Goal: Task Accomplishment & Management: Use online tool/utility

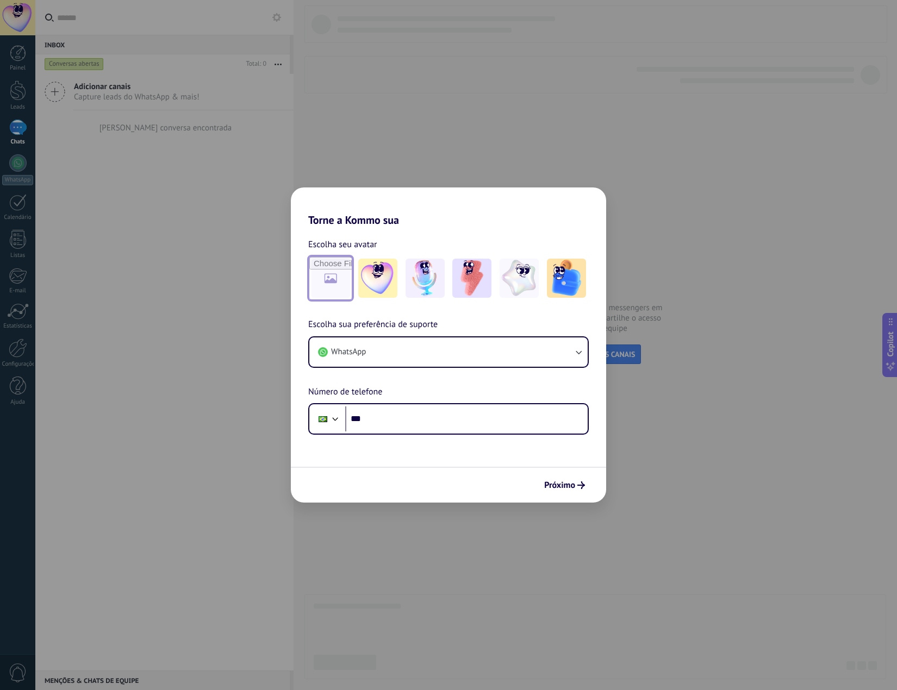
click at [328, 276] on input "file" at bounding box center [330, 278] width 42 height 42
type input "**********"
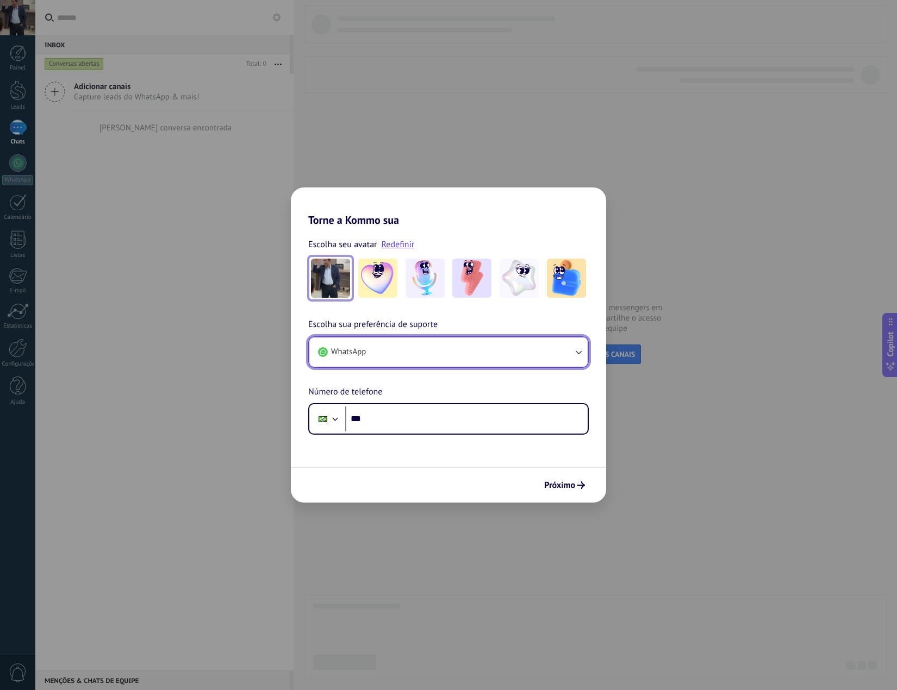
click at [429, 356] on button "WhatsApp" at bounding box center [448, 352] width 278 height 29
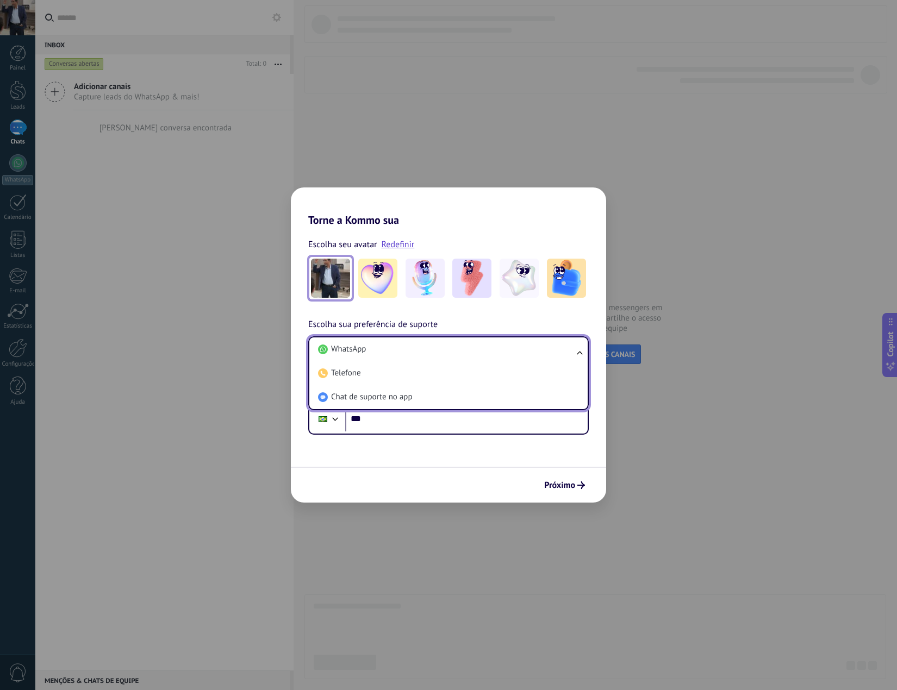
click at [429, 356] on li "WhatsApp" at bounding box center [446, 350] width 265 height 24
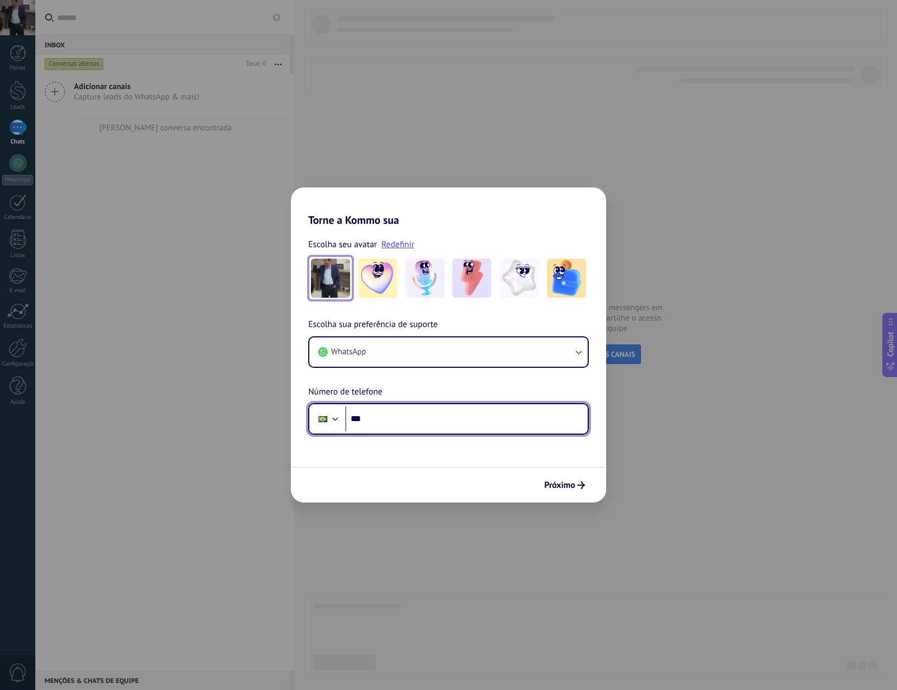
click at [419, 412] on input "***" at bounding box center [466, 419] width 242 height 25
type input "**********"
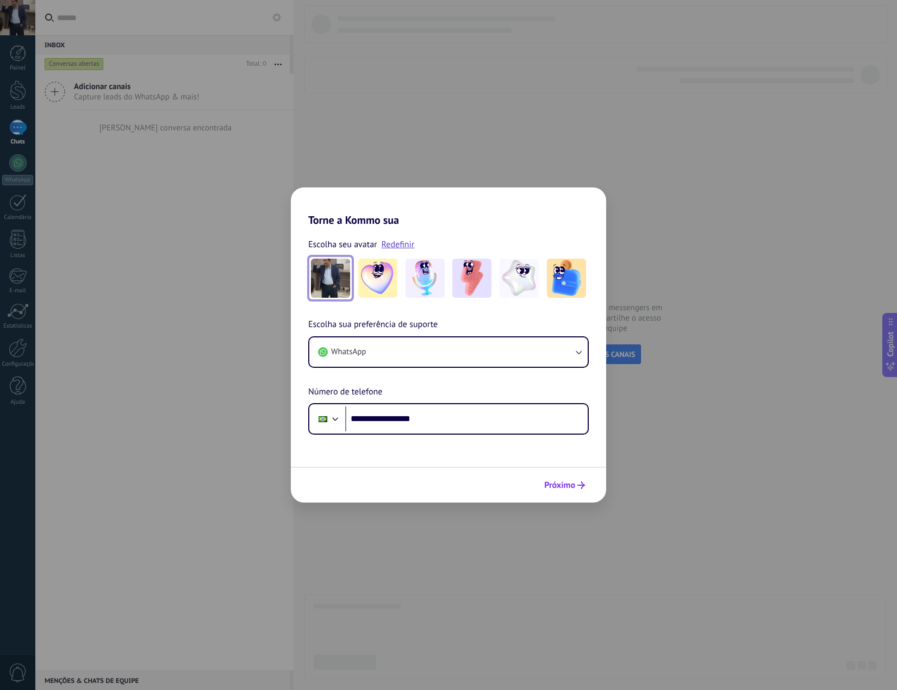
click at [561, 484] on span "Próximo" at bounding box center [559, 486] width 31 height 8
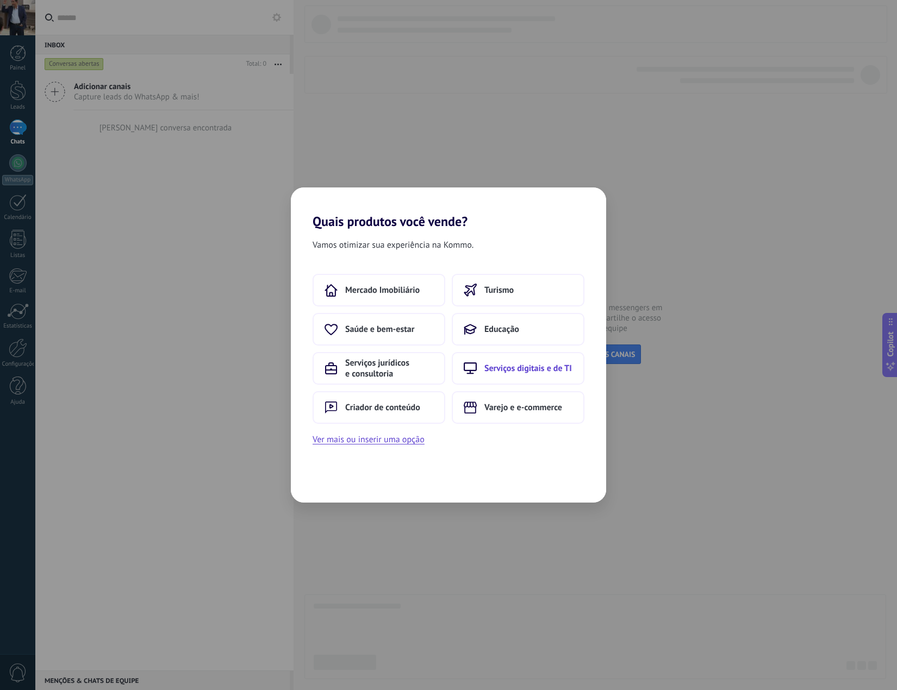
click at [542, 374] on button "Serviços digitais e de TI" at bounding box center [518, 368] width 133 height 33
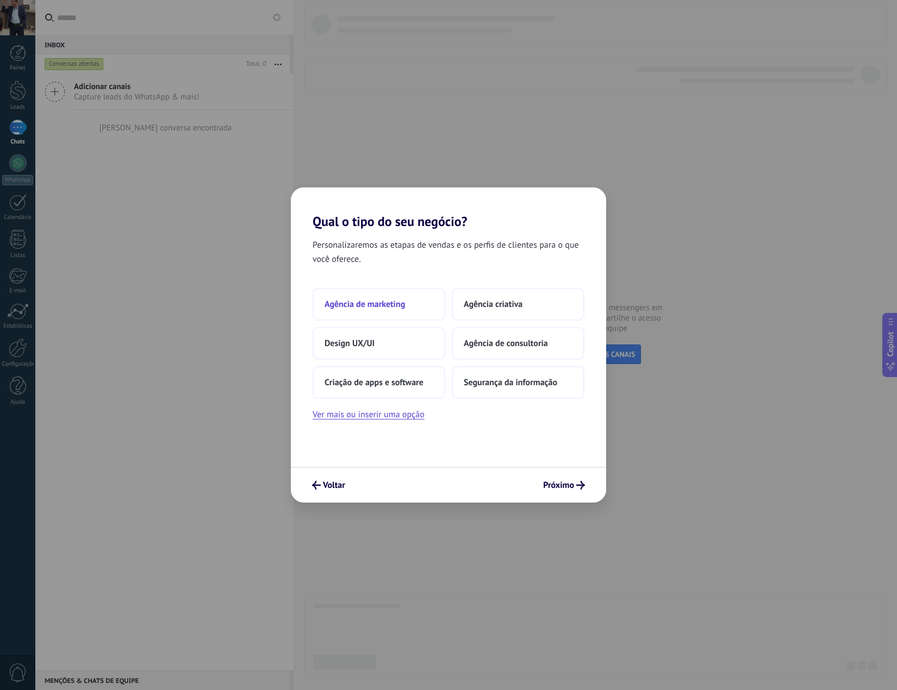
click at [401, 304] on span "Agência de marketing" at bounding box center [365, 304] width 80 height 11
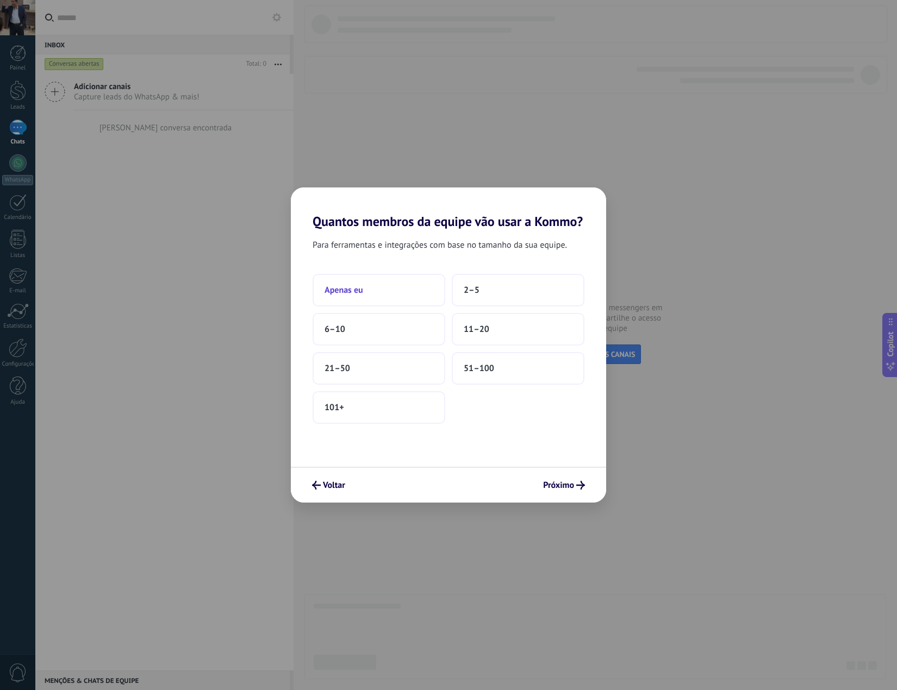
click at [363, 296] on button "Apenas eu" at bounding box center [379, 290] width 133 height 33
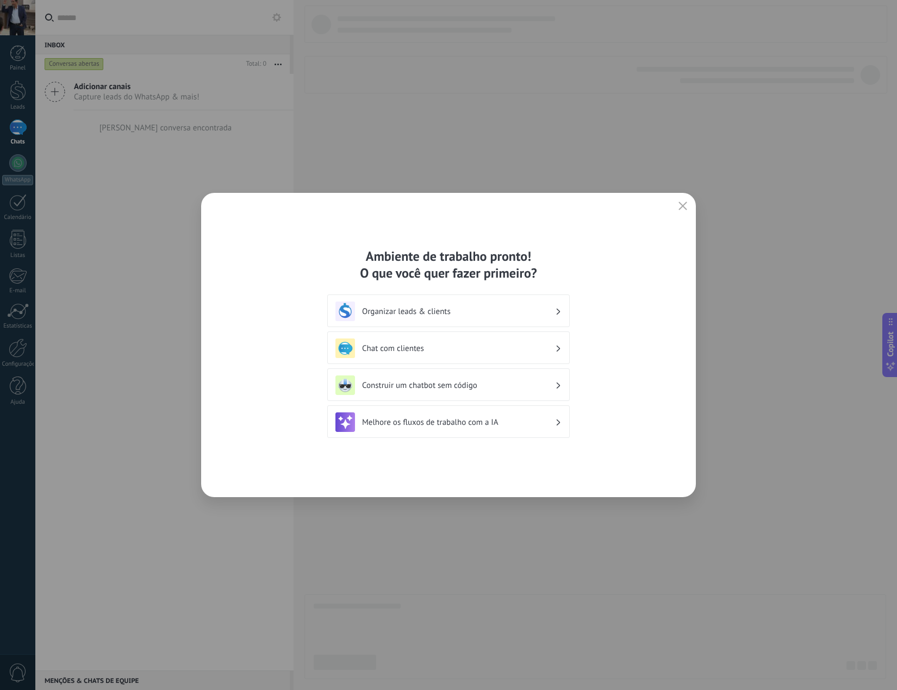
click at [491, 313] on h3 "Organizar leads & clients" at bounding box center [458, 312] width 193 height 10
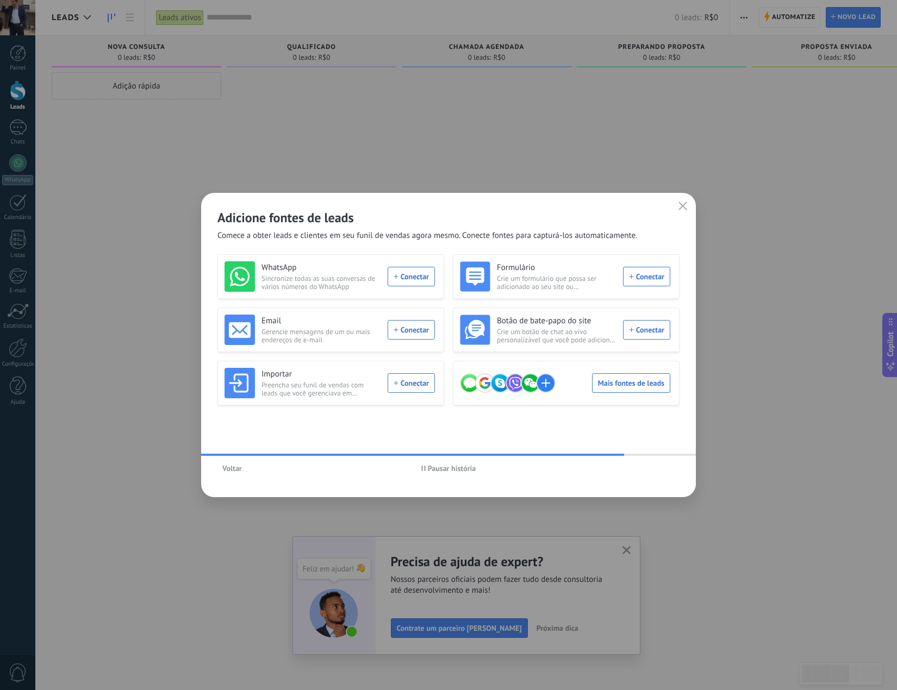
click at [223, 466] on span "Voltar" at bounding box center [232, 469] width 20 height 8
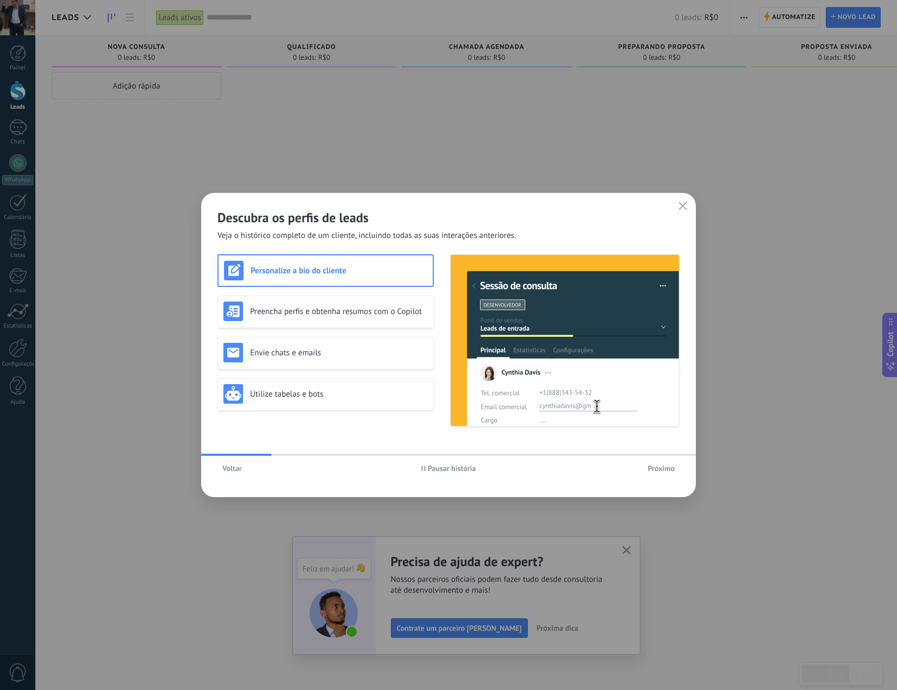
click at [231, 466] on span "Voltar" at bounding box center [232, 469] width 20 height 8
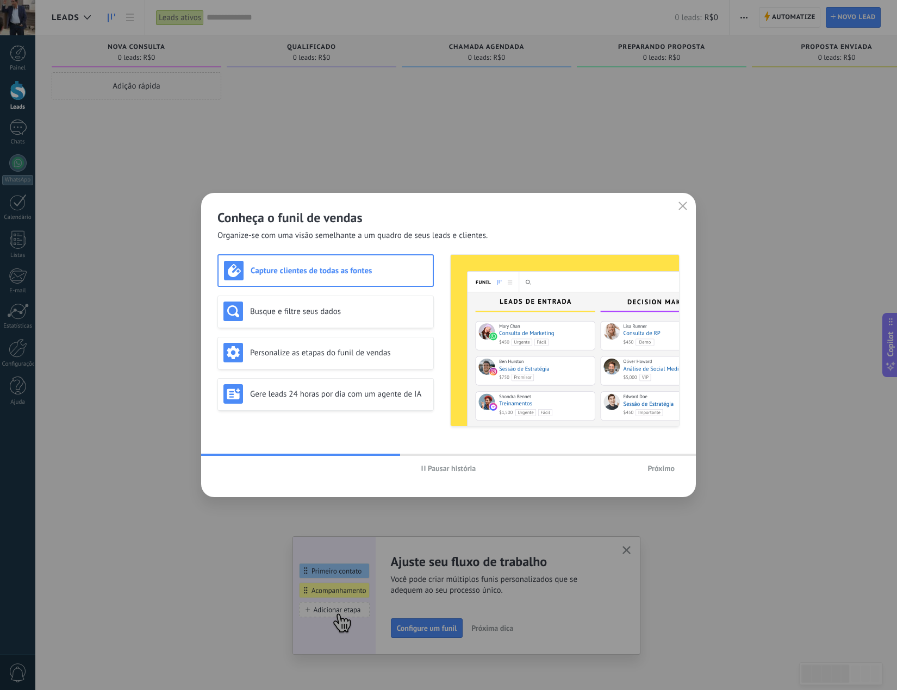
click at [667, 468] on span "Próximo" at bounding box center [661, 469] width 27 height 8
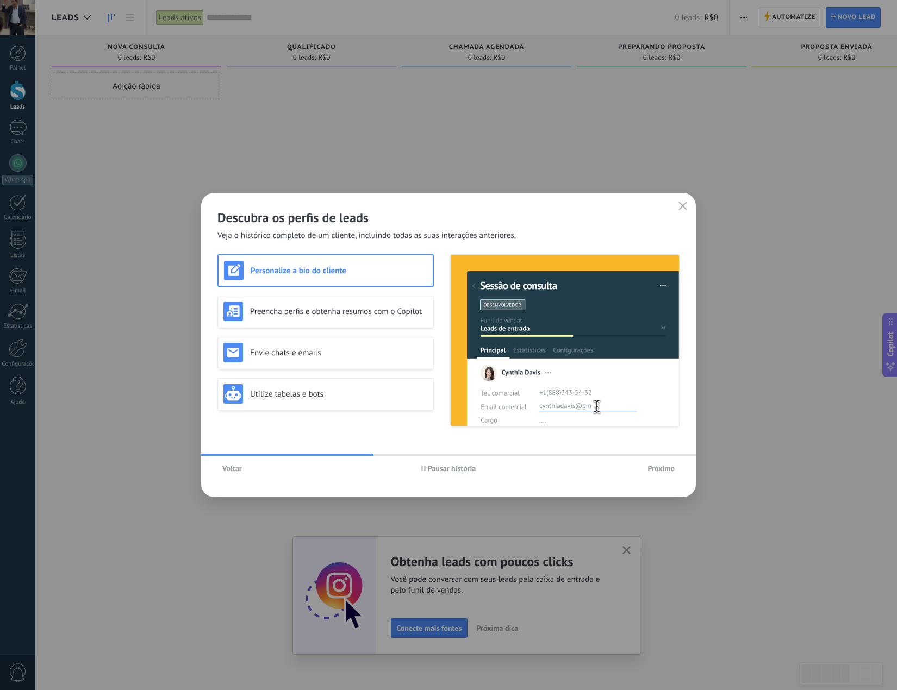
click at [667, 468] on span "Próximo" at bounding box center [661, 469] width 27 height 8
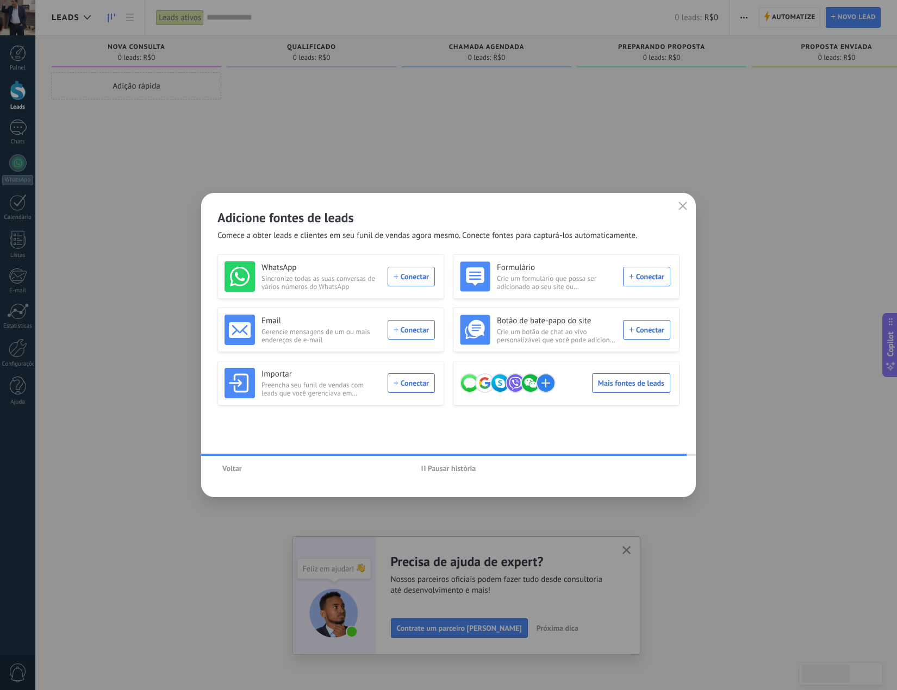
click at [237, 468] on span "Voltar" at bounding box center [232, 469] width 20 height 8
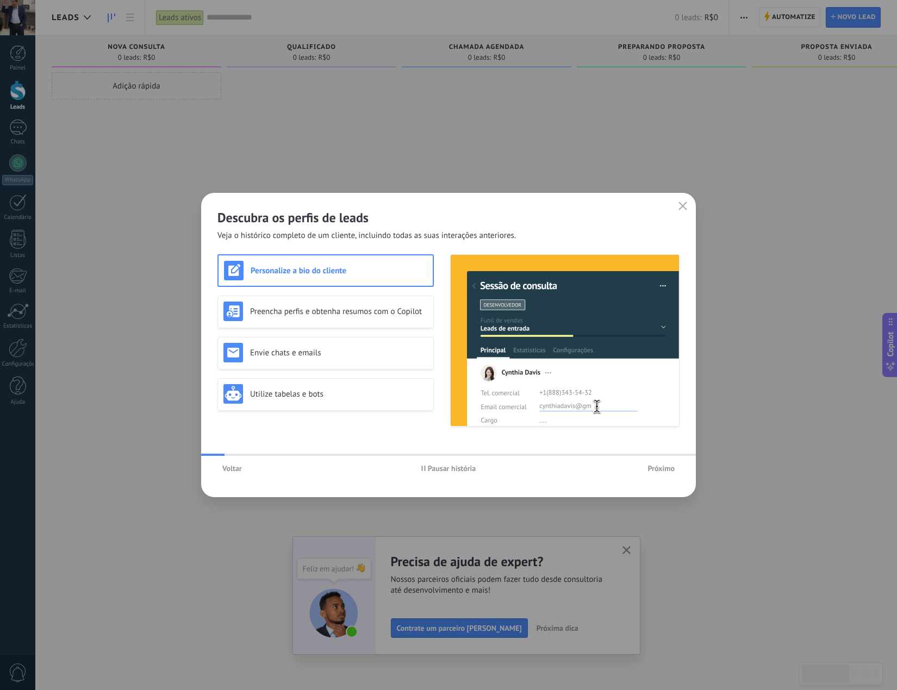
click at [237, 468] on span "Voltar" at bounding box center [232, 469] width 20 height 8
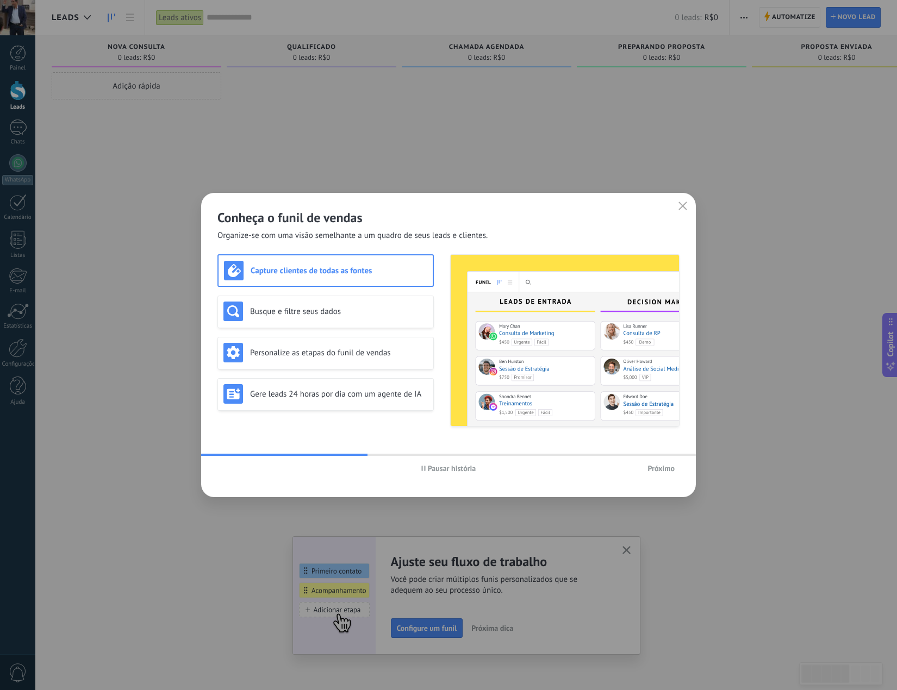
click at [655, 468] on span "Próximo" at bounding box center [661, 469] width 27 height 8
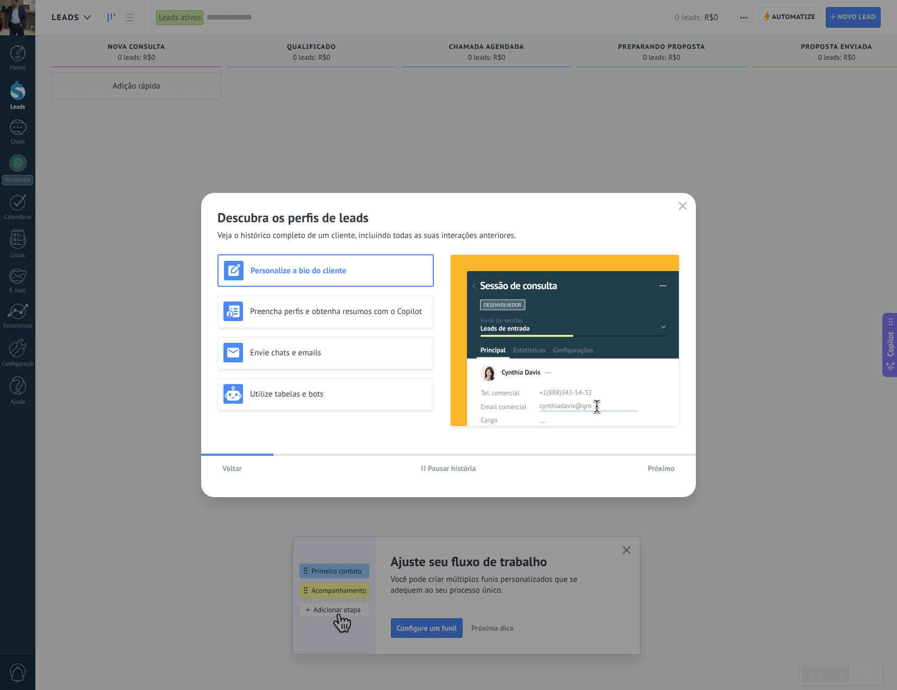
click at [656, 468] on span "Próximo" at bounding box center [661, 469] width 27 height 8
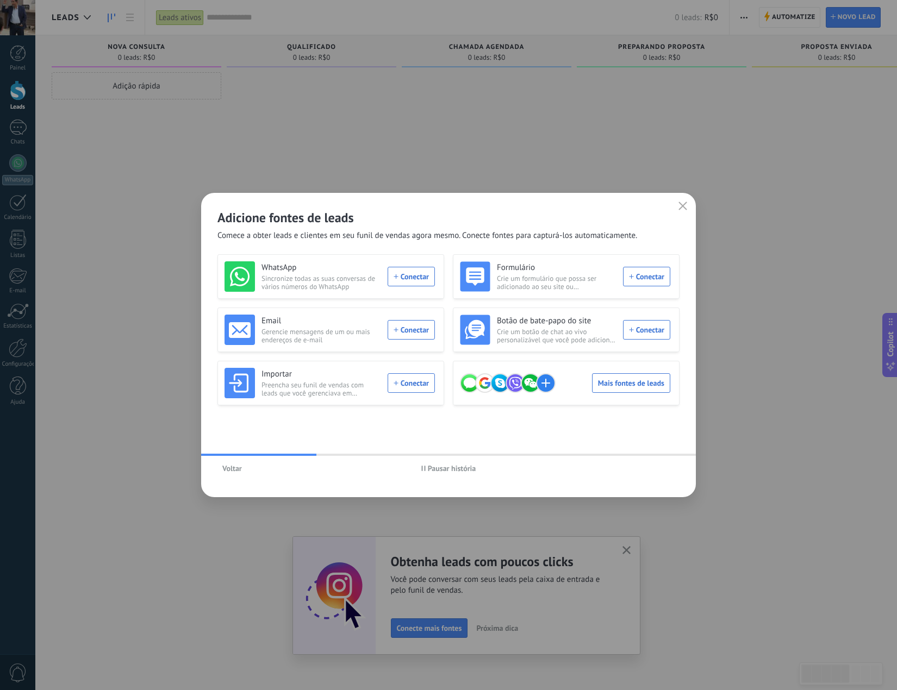
click at [239, 467] on span "Voltar" at bounding box center [232, 469] width 20 height 8
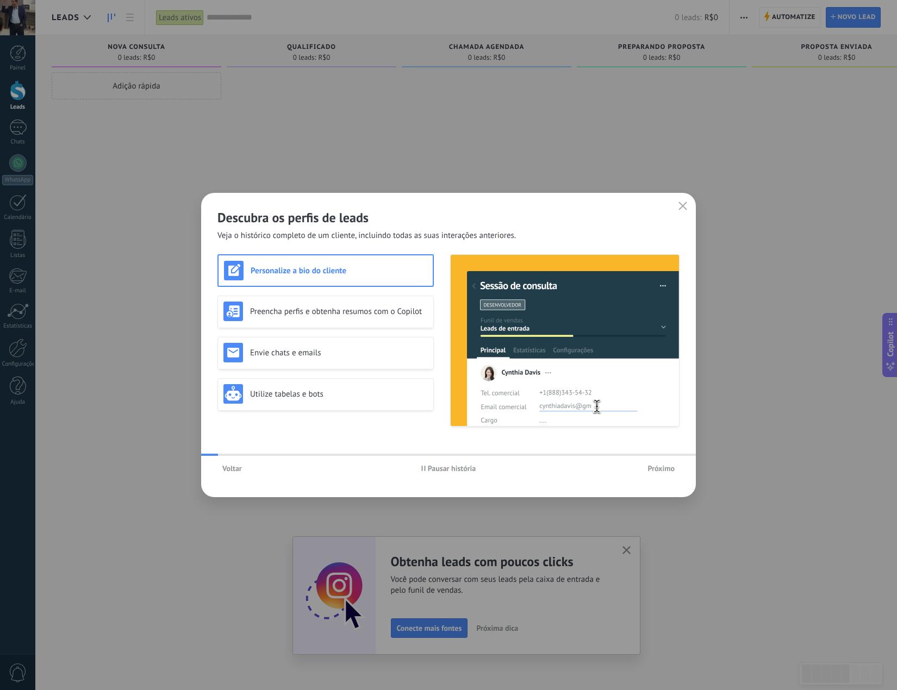
click at [237, 467] on span "Voltar" at bounding box center [232, 469] width 20 height 8
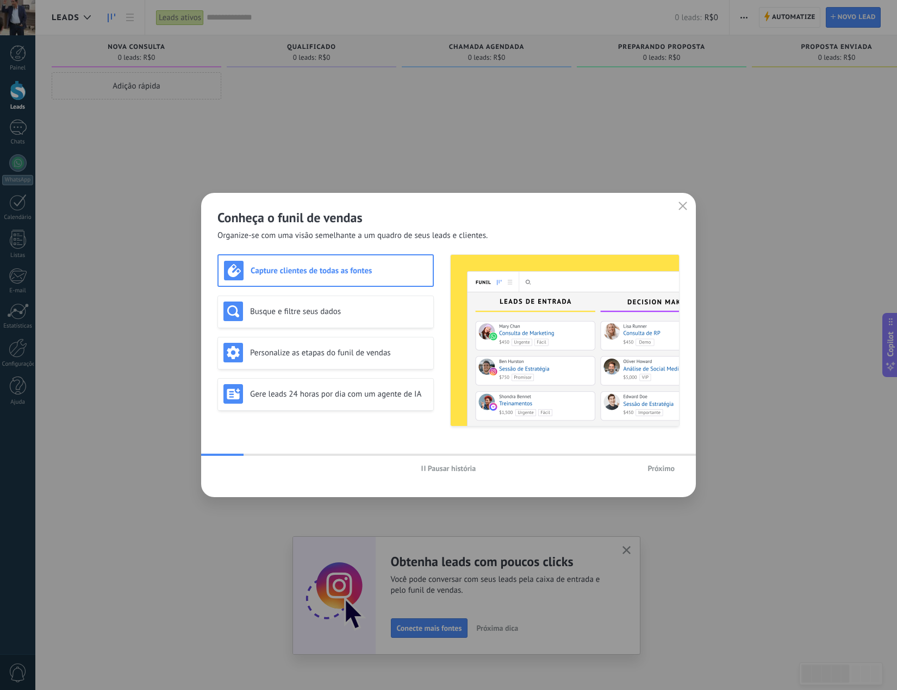
click at [237, 469] on div "Pausar história Próximo" at bounding box center [448, 468] width 495 height 25
click at [334, 360] on div "Personalize as etapas do funil de vendas" at bounding box center [325, 353] width 204 height 20
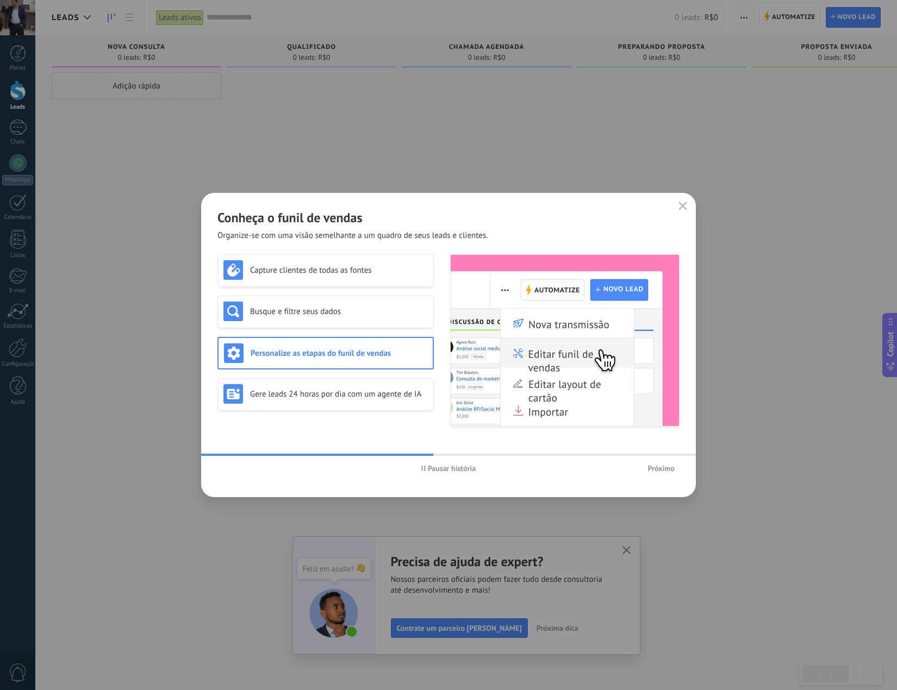
click at [615, 291] on img at bounding box center [565, 340] width 228 height 171
click at [548, 297] on img at bounding box center [565, 340] width 228 height 171
click at [563, 343] on img at bounding box center [565, 340] width 228 height 171
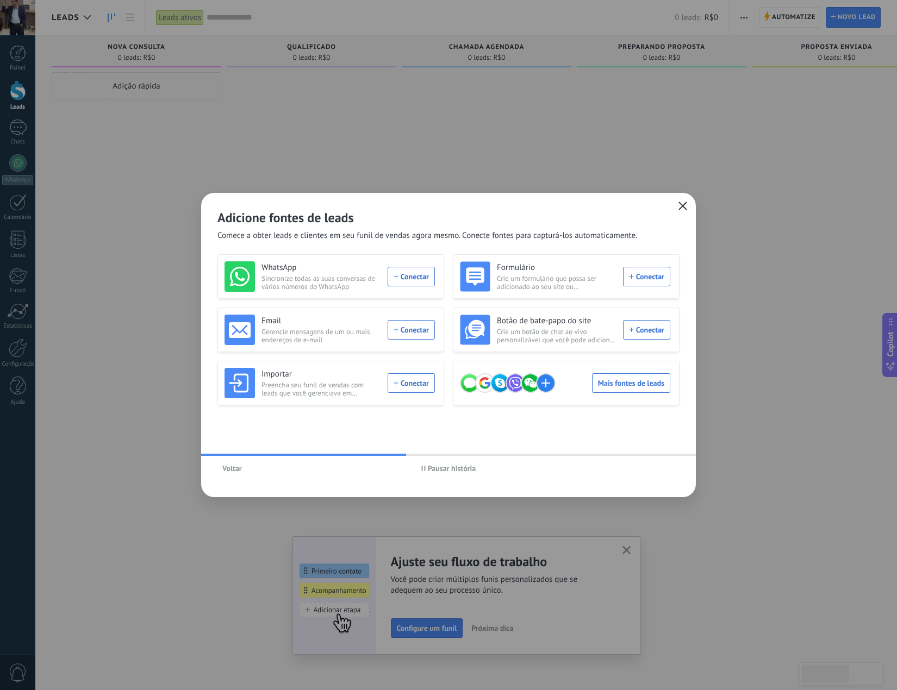
click at [679, 208] on icon "button" at bounding box center [683, 206] width 9 height 9
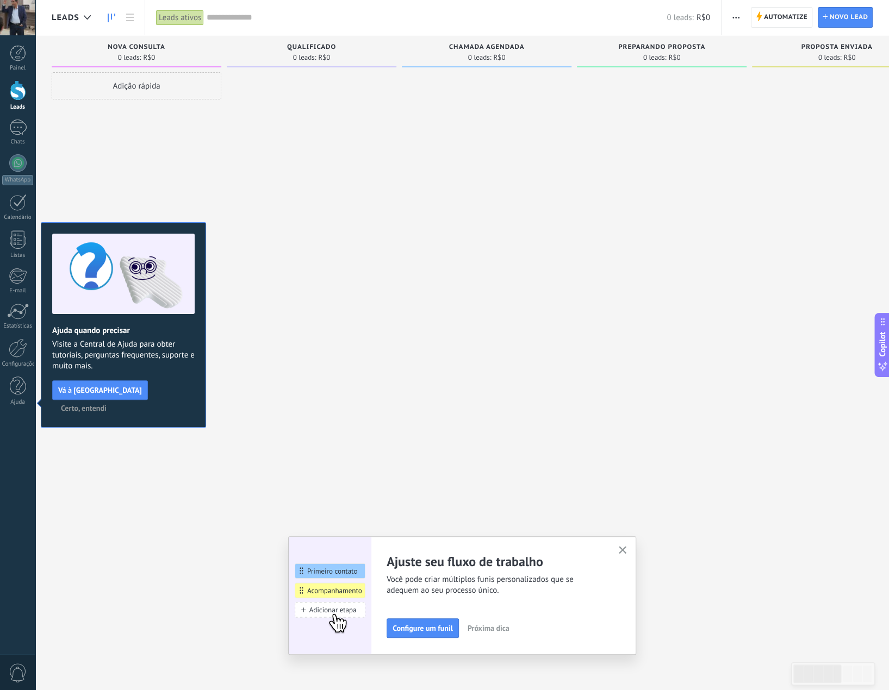
click at [357, 259] on div at bounding box center [312, 346] width 170 height 549
